Goal: Information Seeking & Learning: Find specific fact

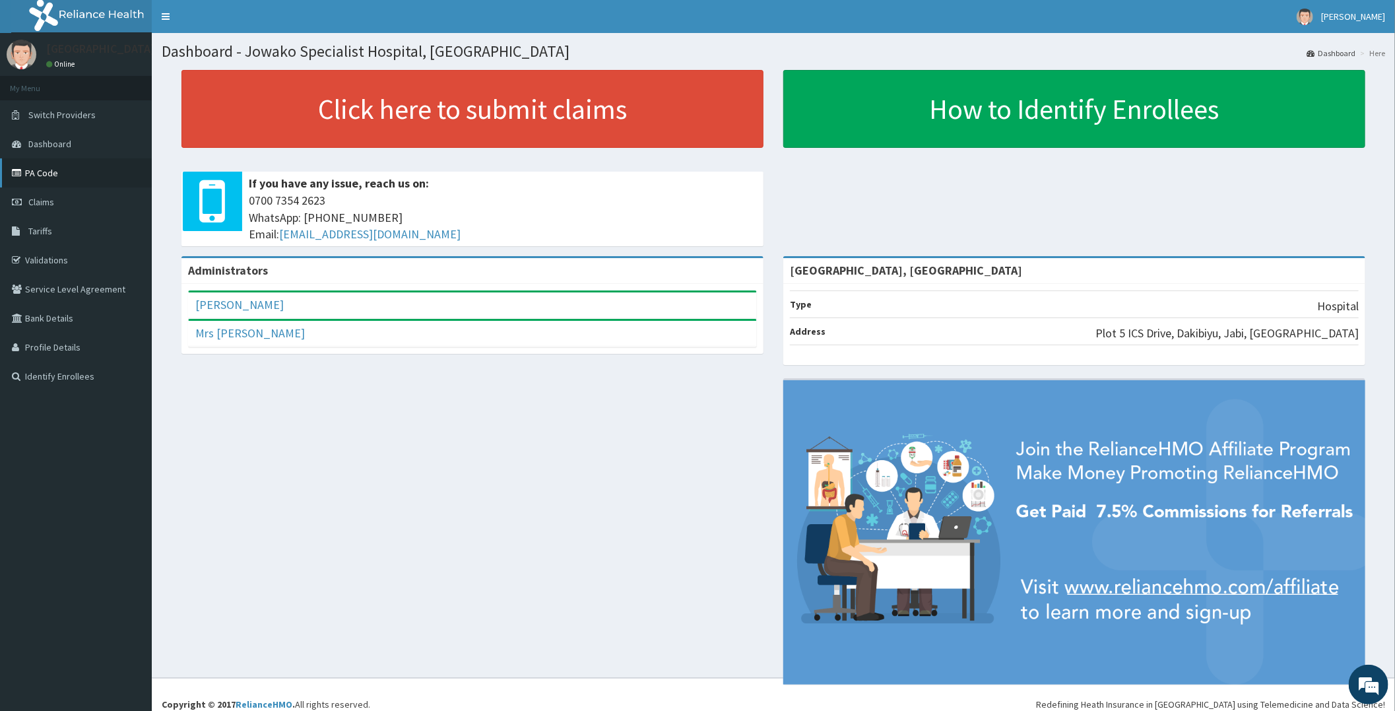
click at [53, 170] on link "PA Code" at bounding box center [76, 172] width 152 height 29
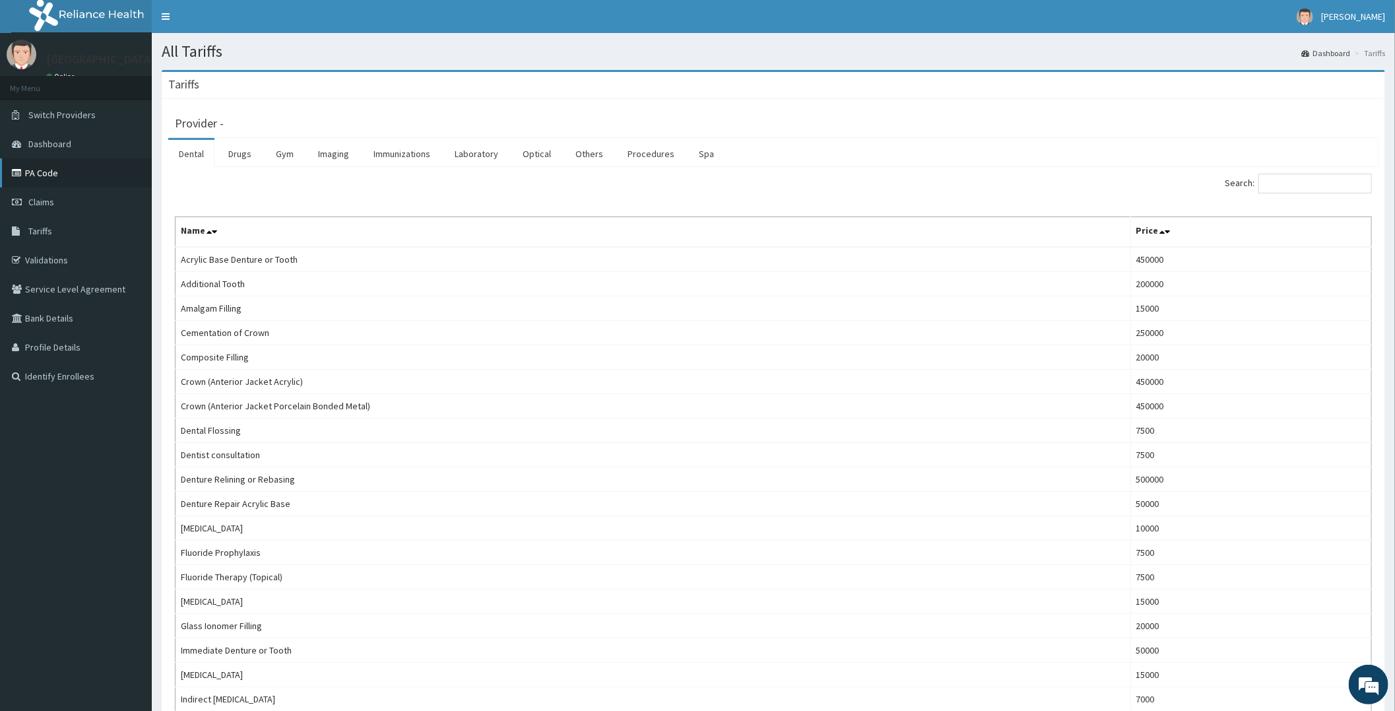
click at [21, 174] on icon at bounding box center [18, 172] width 13 height 9
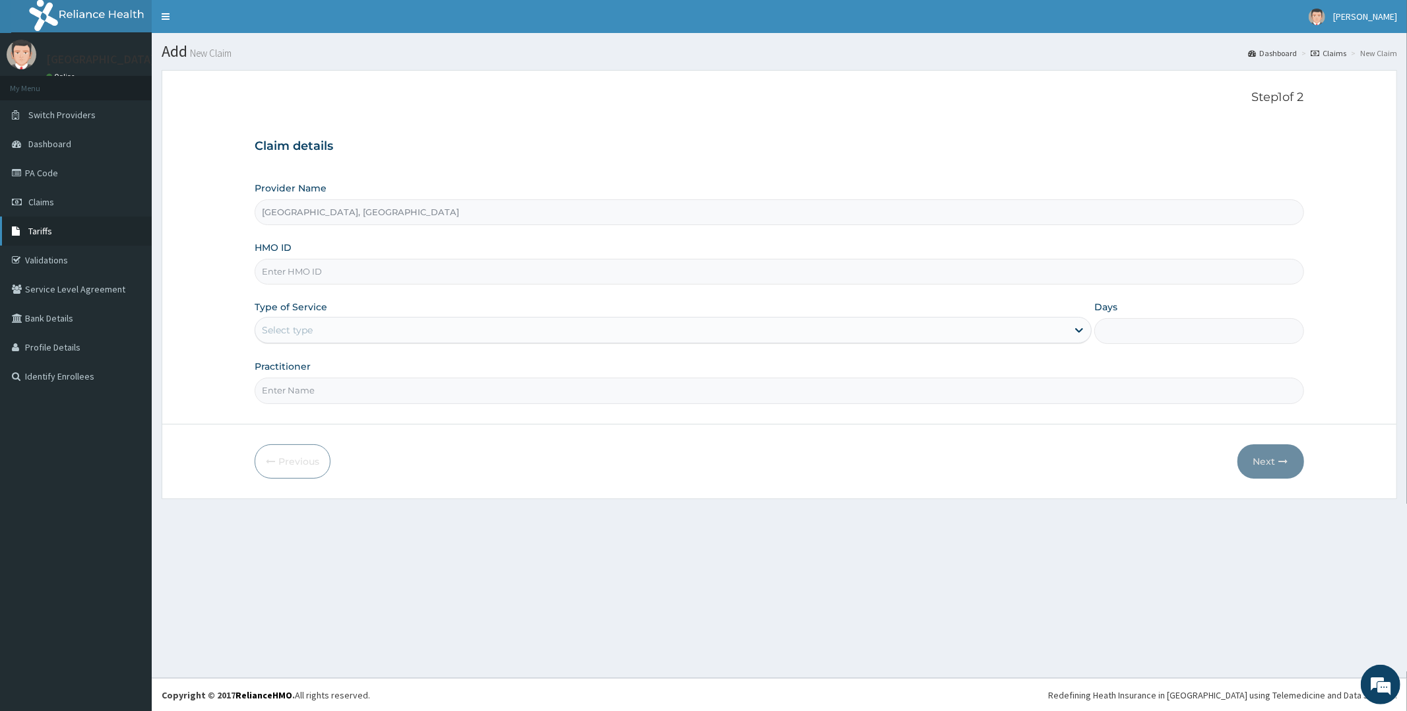
click at [66, 231] on link "Tariffs" at bounding box center [76, 230] width 152 height 29
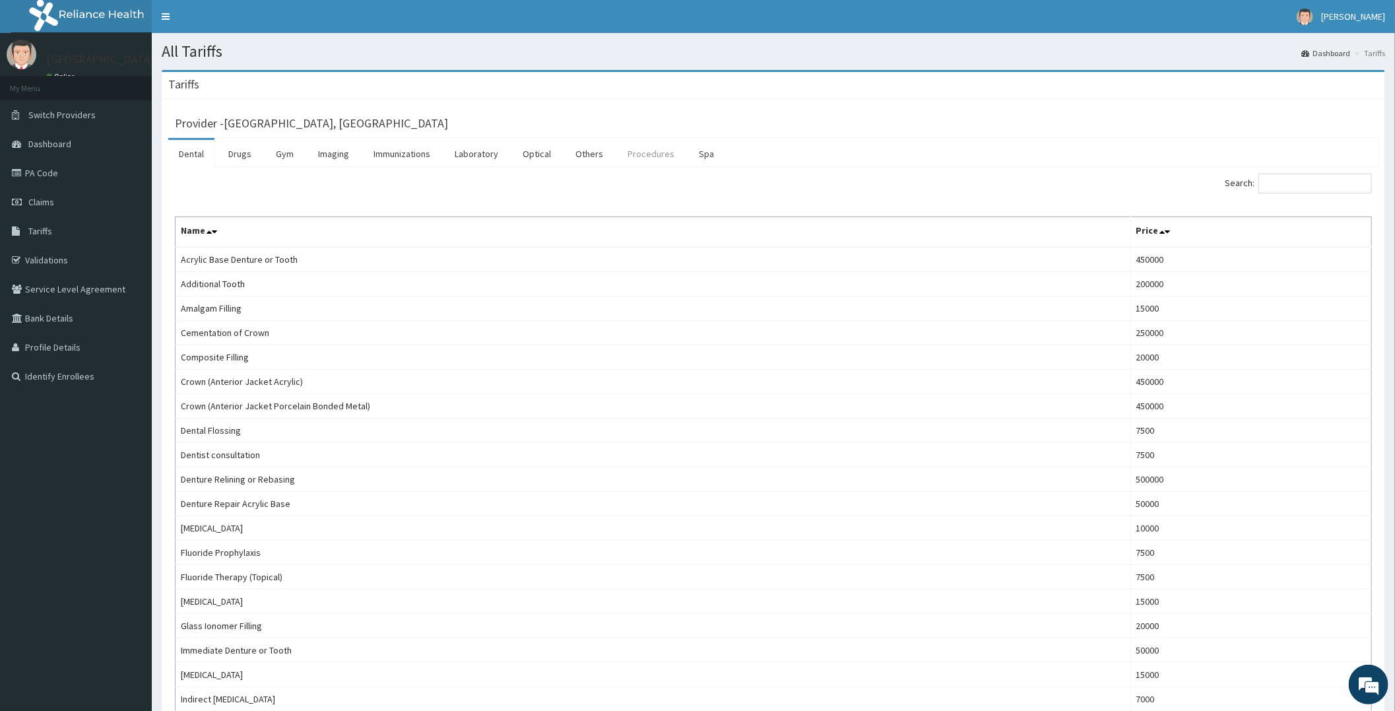
click at [629, 155] on link "Procedures" at bounding box center [651, 154] width 68 height 28
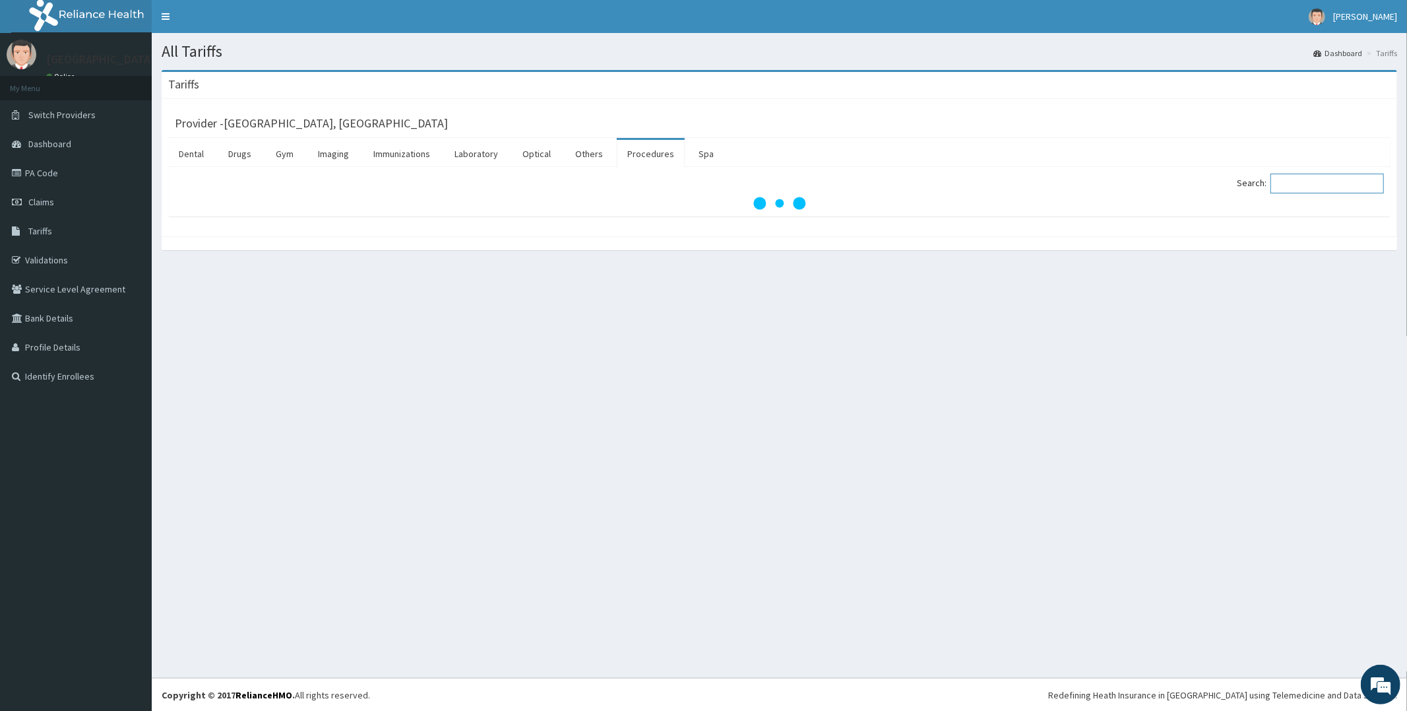
click at [1308, 185] on input "Search:" at bounding box center [1327, 184] width 113 height 20
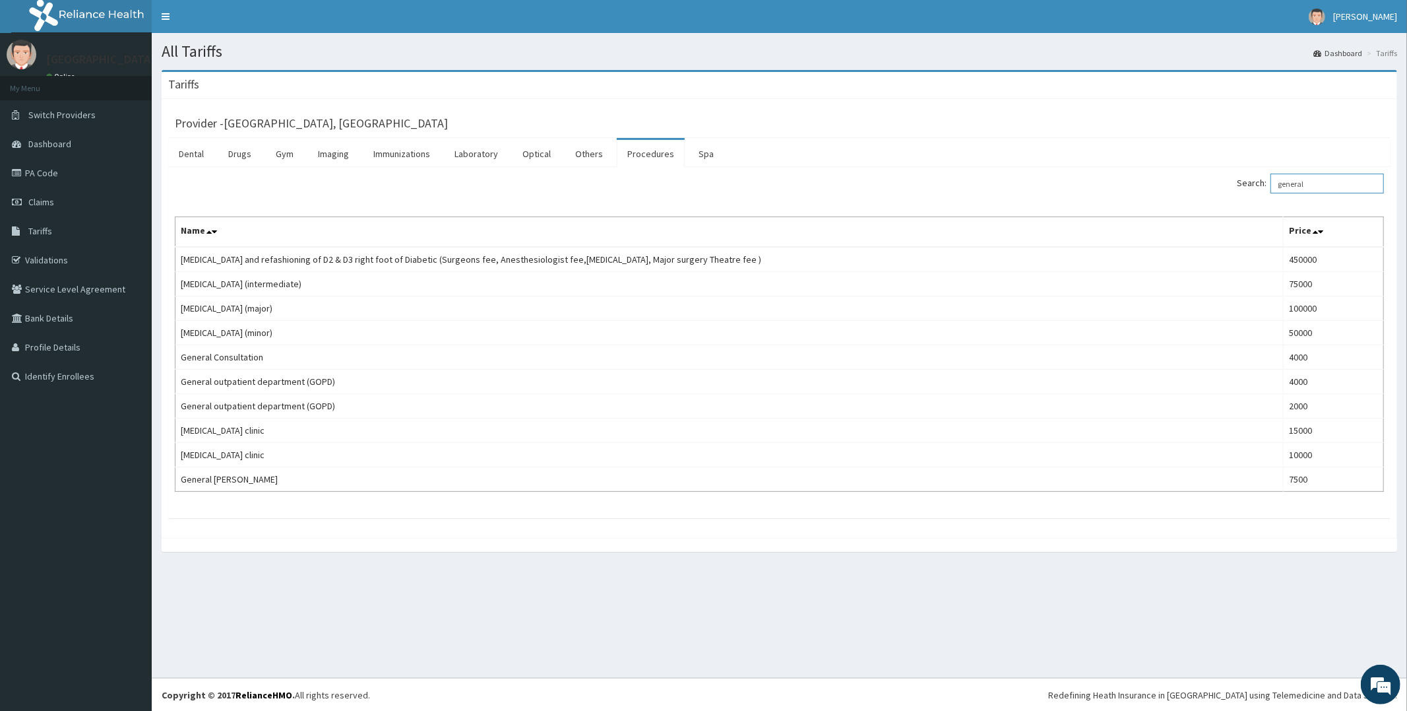
type input "general"
click at [332, 157] on link "Imaging" at bounding box center [333, 154] width 52 height 28
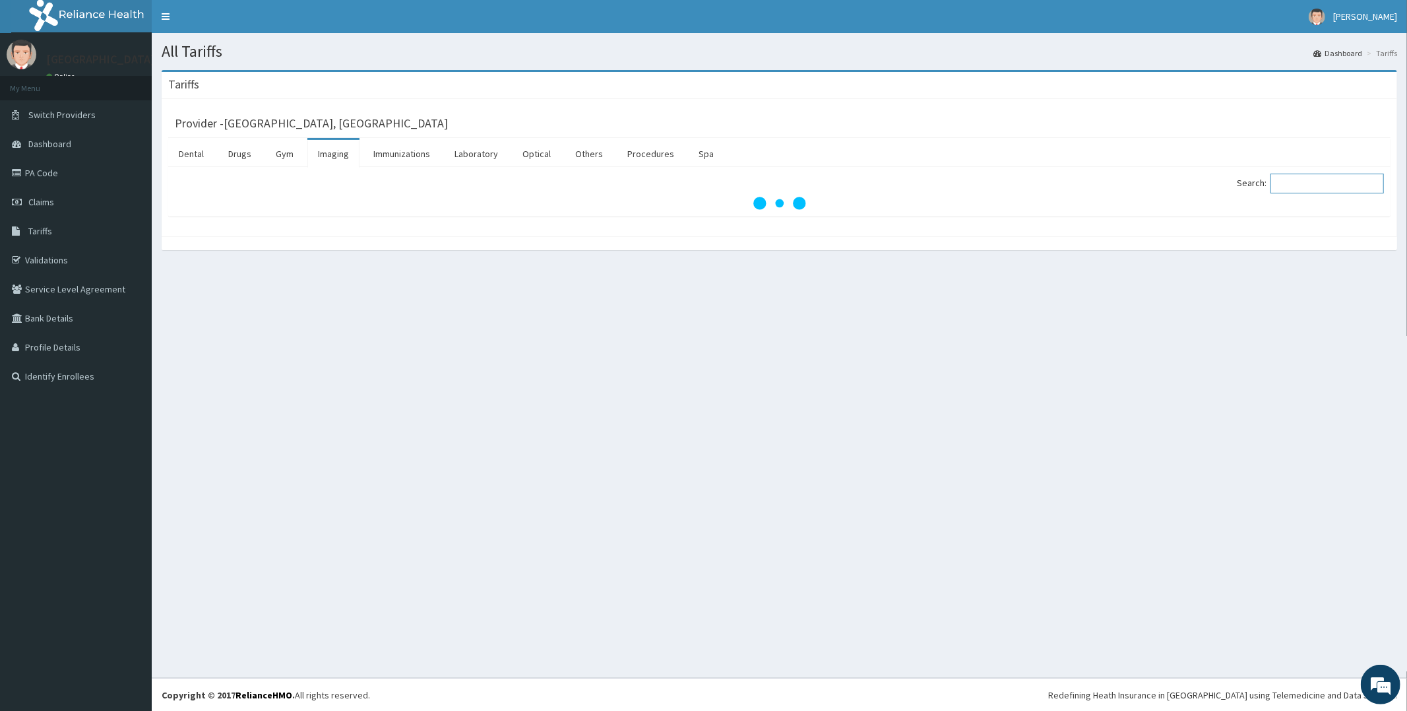
click at [1309, 181] on input "Search:" at bounding box center [1327, 184] width 113 height 20
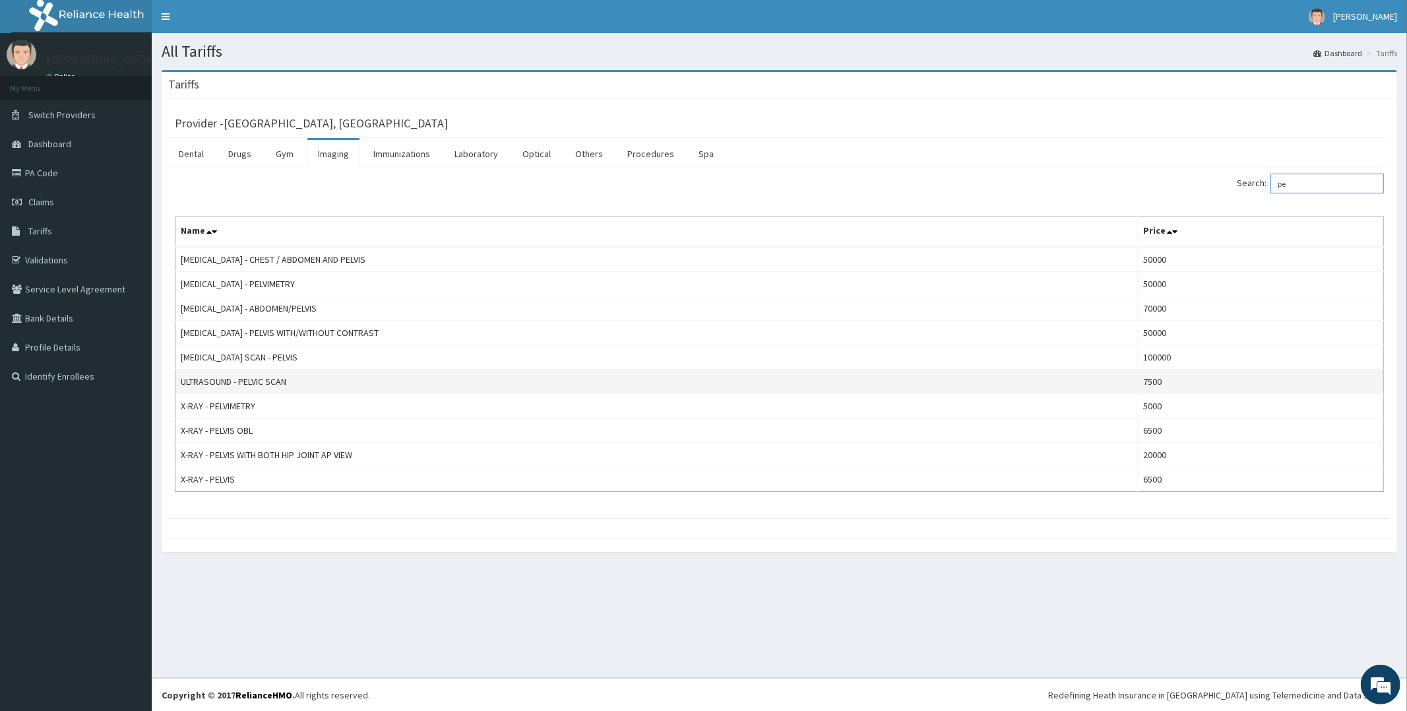
type input "p"
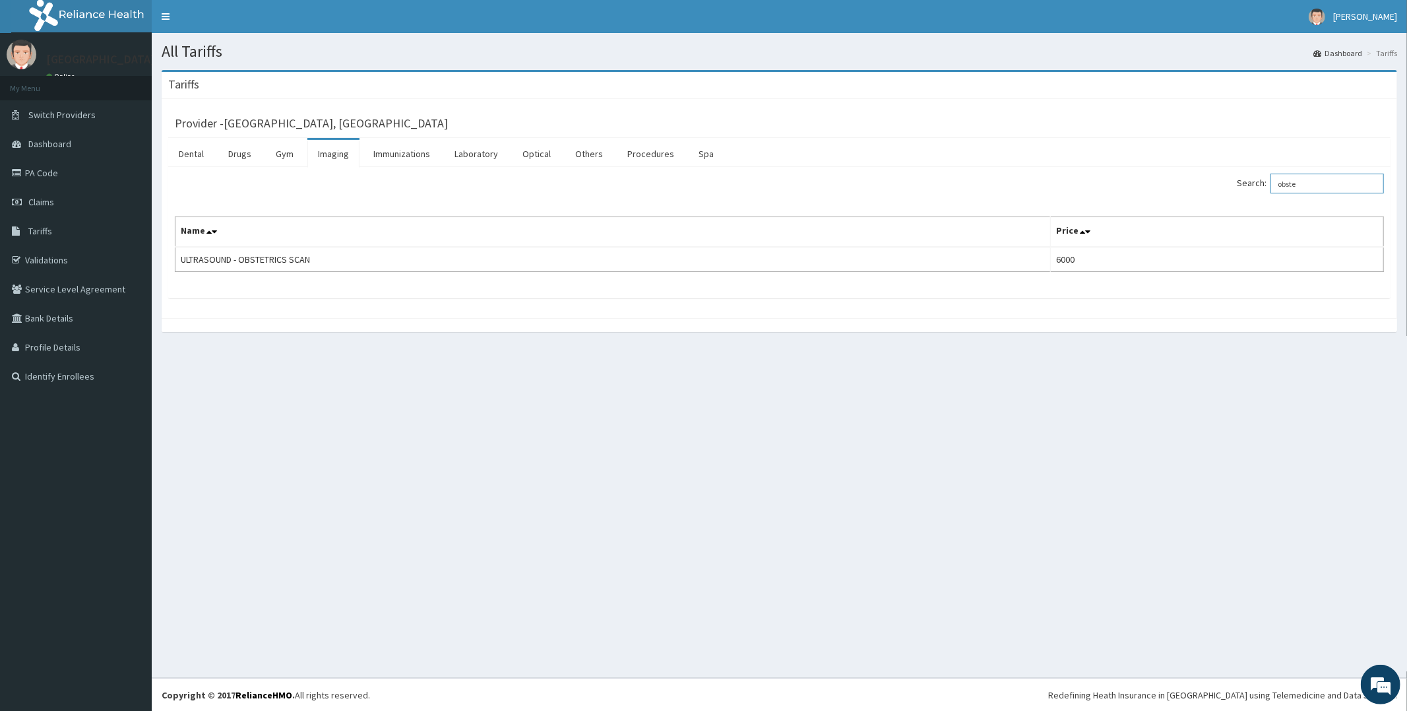
type input "obste"
